Goal: Task Accomplishment & Management: Manage account settings

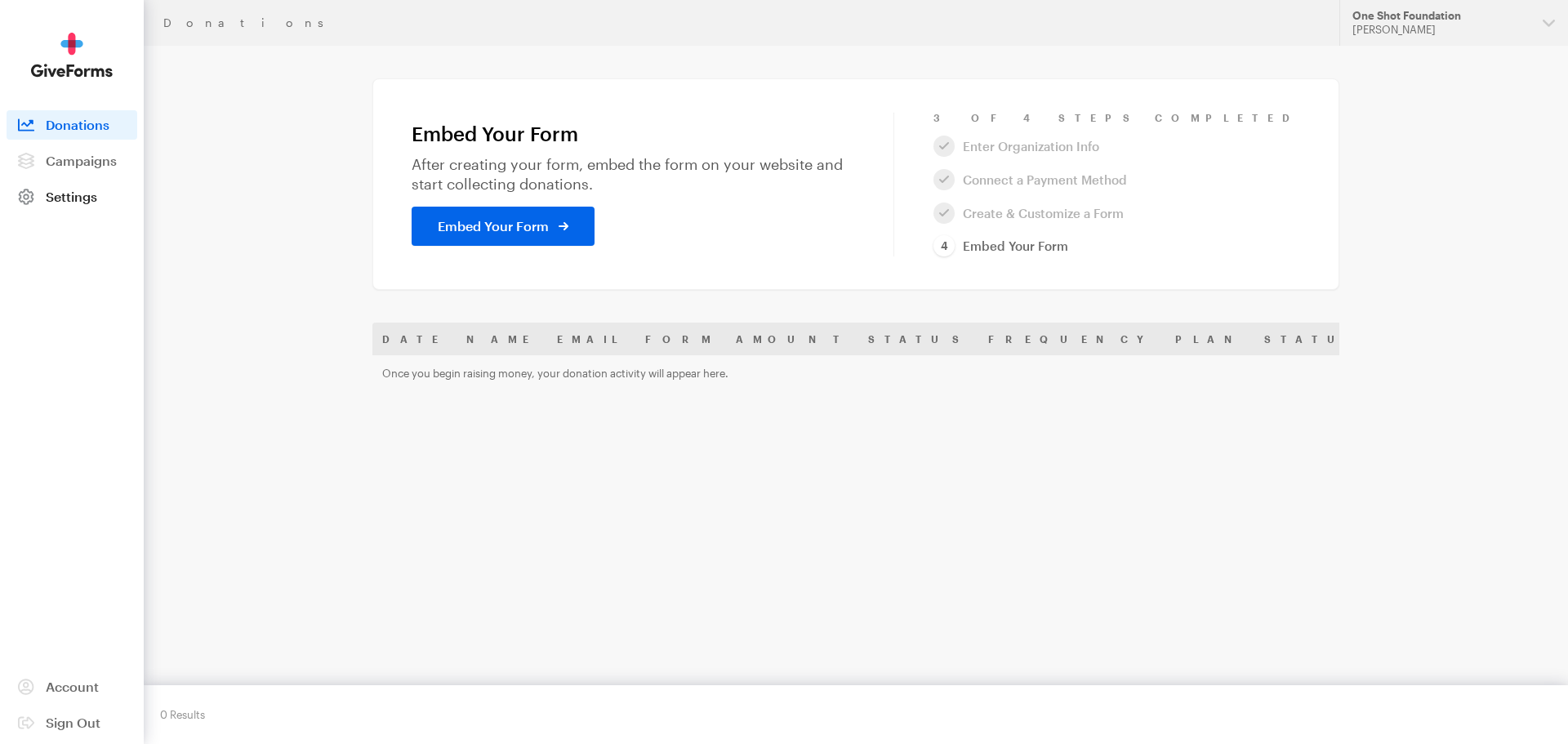
click at [30, 205] on span at bounding box center [26, 197] width 39 height 30
click at [41, 196] on span at bounding box center [26, 197] width 39 height 30
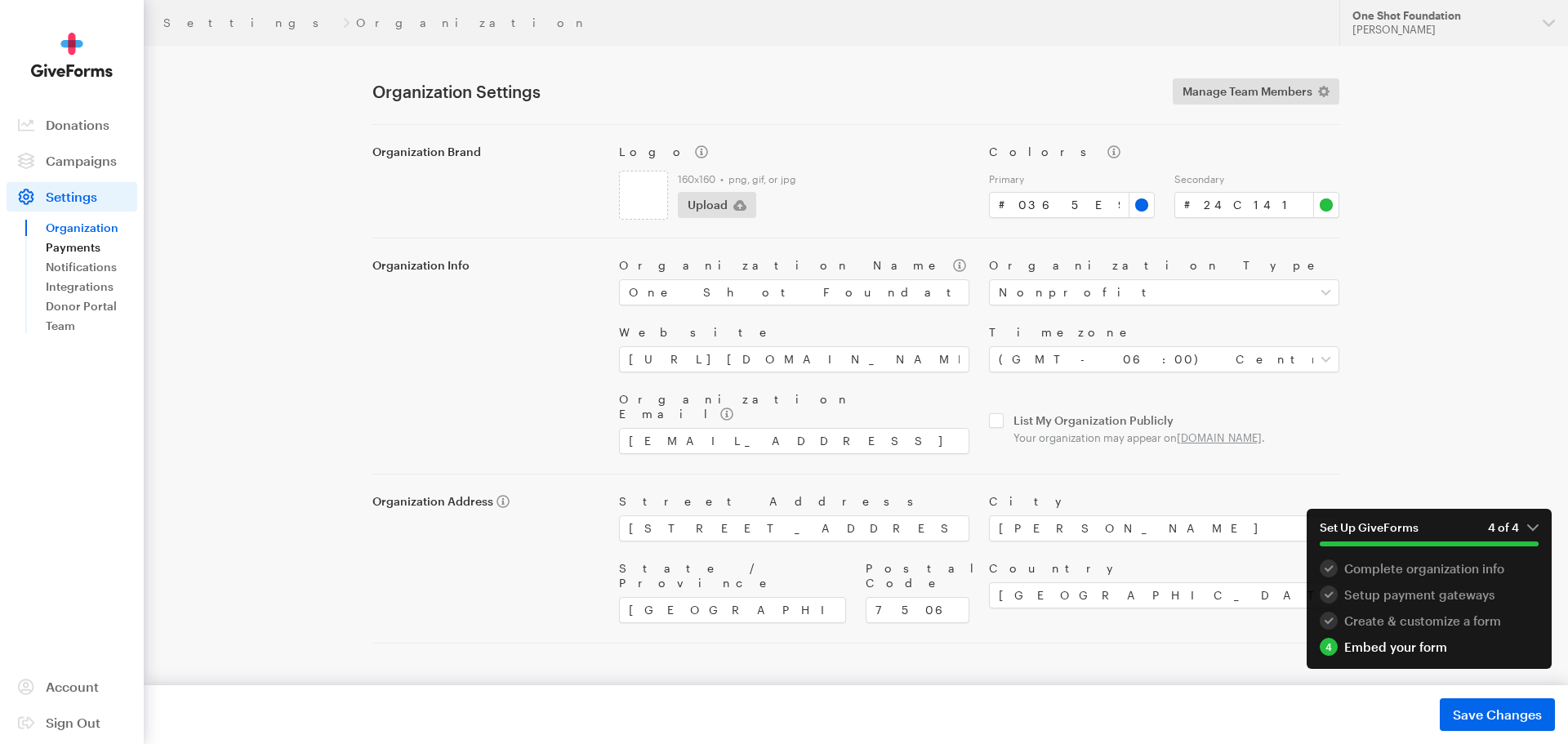
click at [101, 255] on link "Payments" at bounding box center [91, 248] width 92 height 20
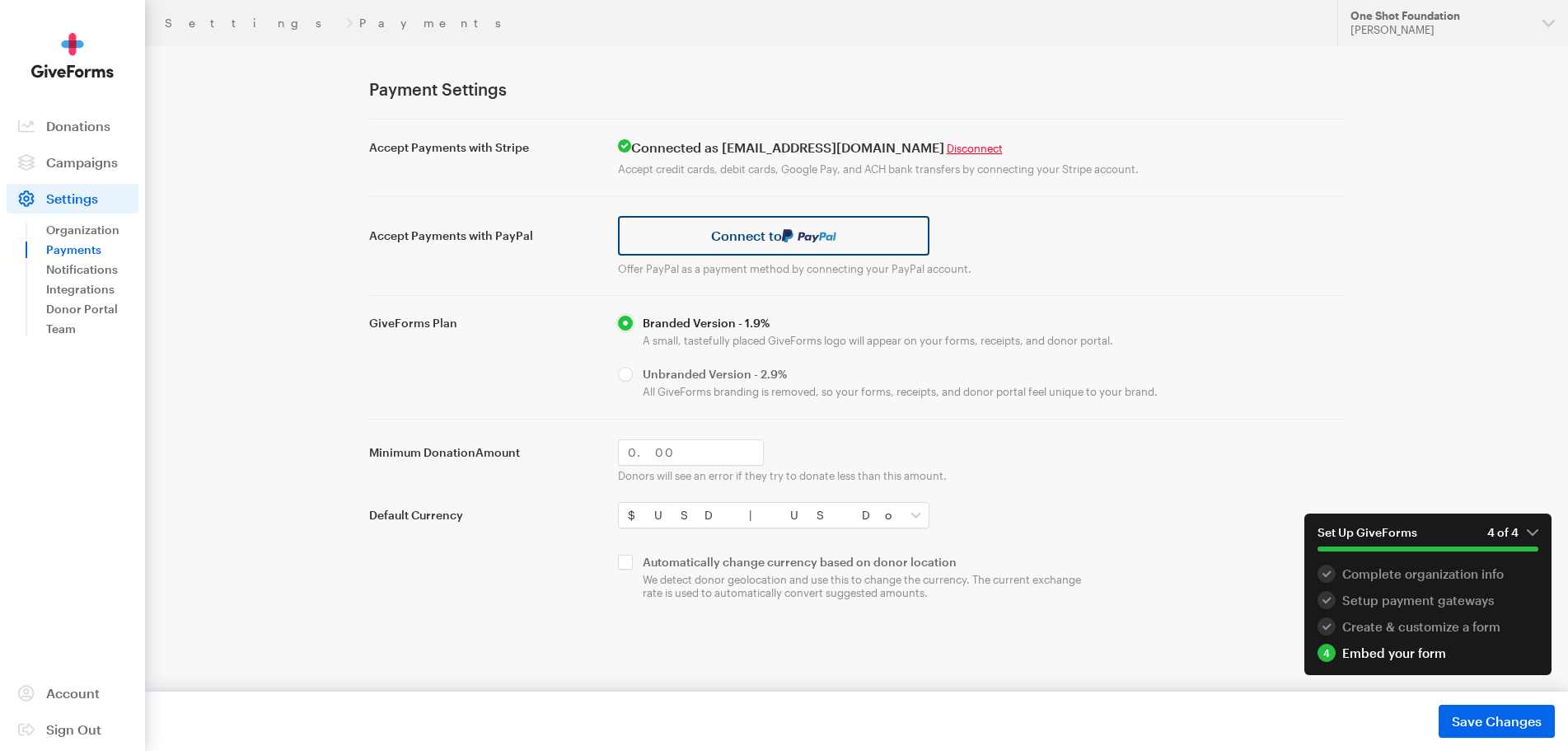
click at [726, 249] on link "Connect to" at bounding box center [774, 235] width 312 height 39
